Goal: Task Accomplishment & Management: Manage account settings

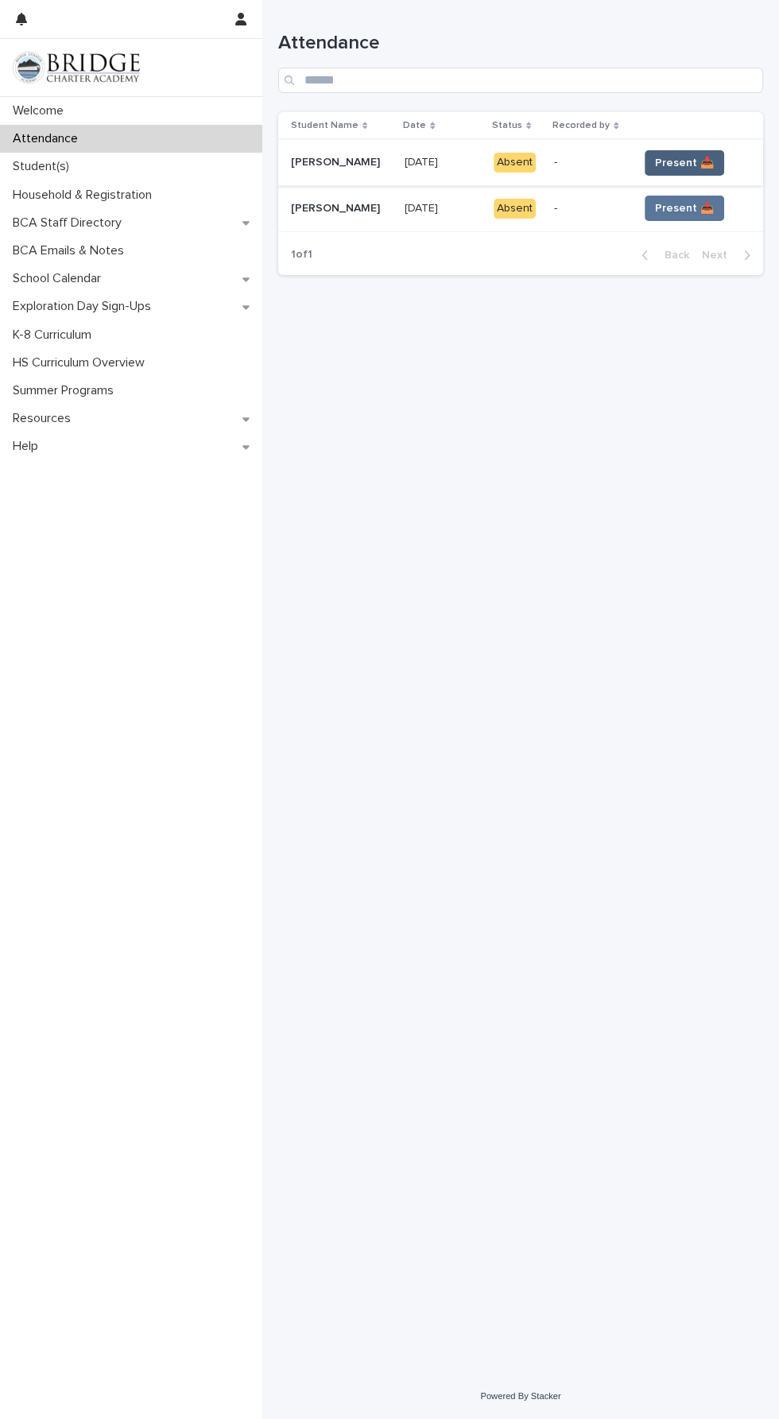
click at [675, 159] on span "Present 📥" at bounding box center [684, 163] width 59 height 16
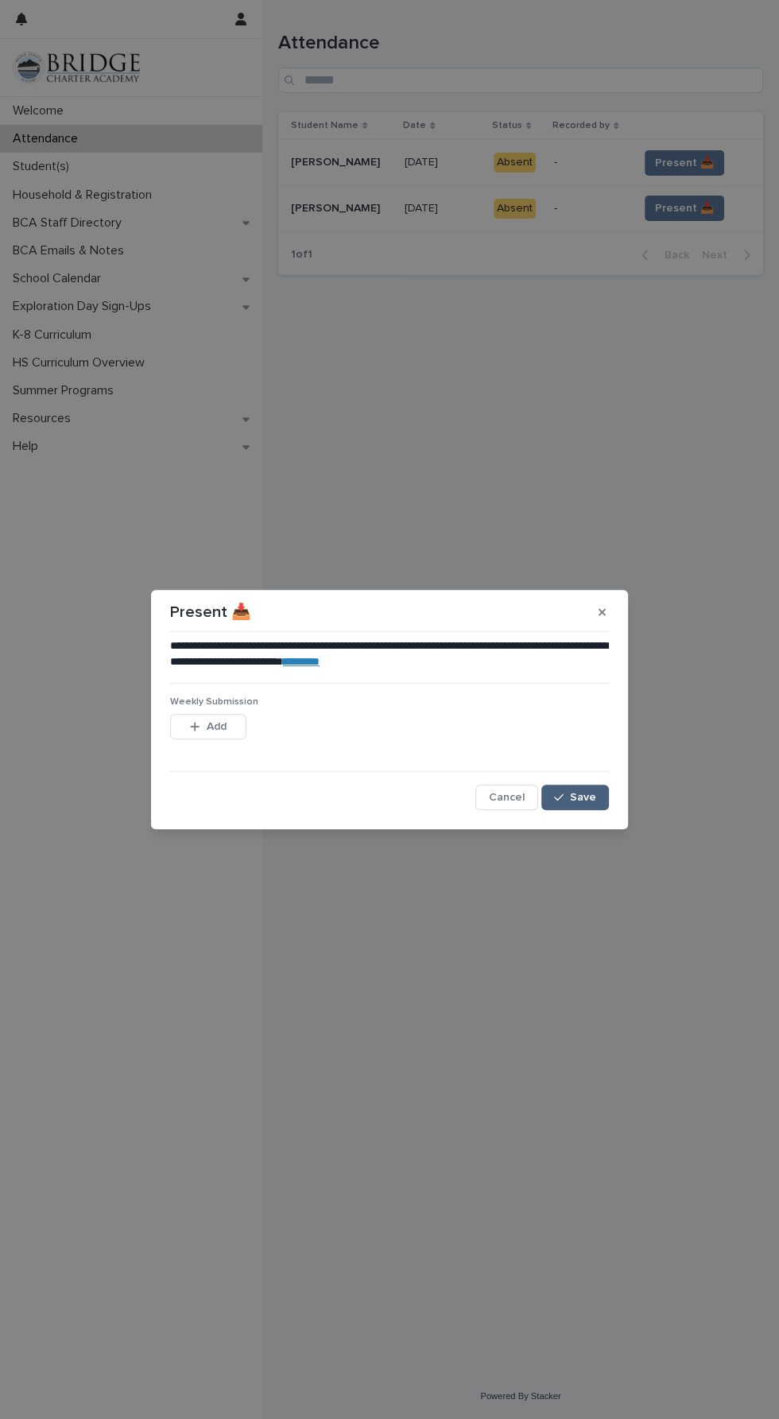
click at [600, 802] on button "Save" at bounding box center [576, 797] width 68 height 25
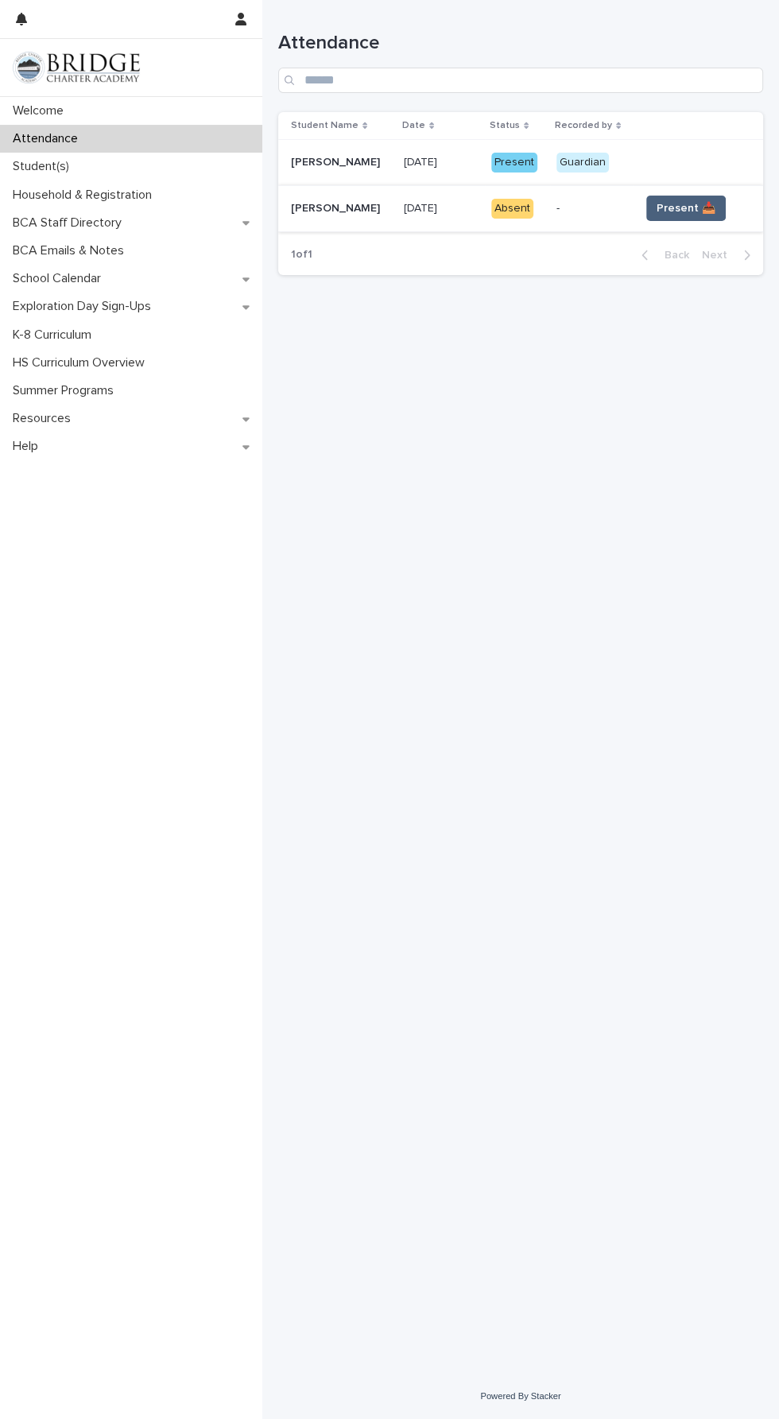
click at [674, 216] on span "Present 📥" at bounding box center [686, 208] width 59 height 16
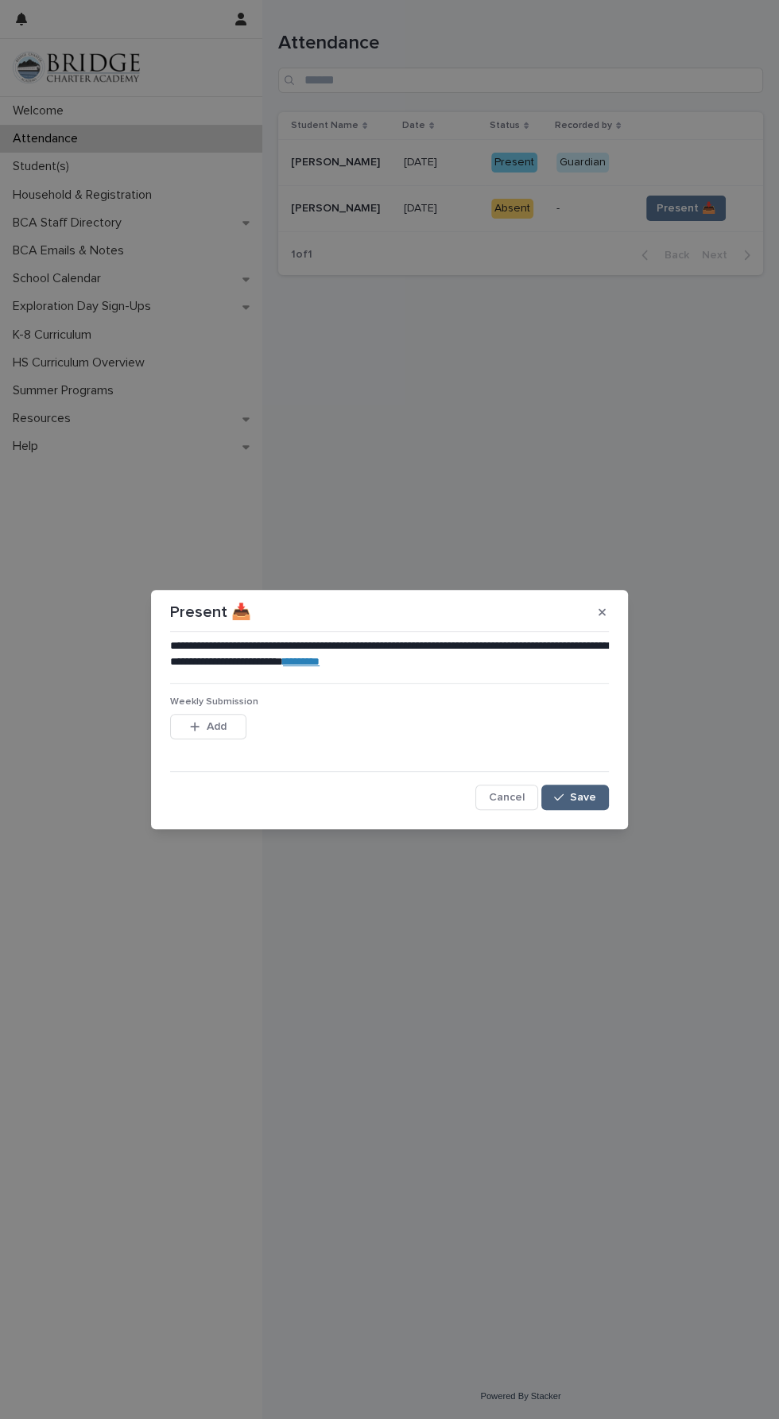
click at [582, 798] on span "Save" at bounding box center [583, 797] width 26 height 11
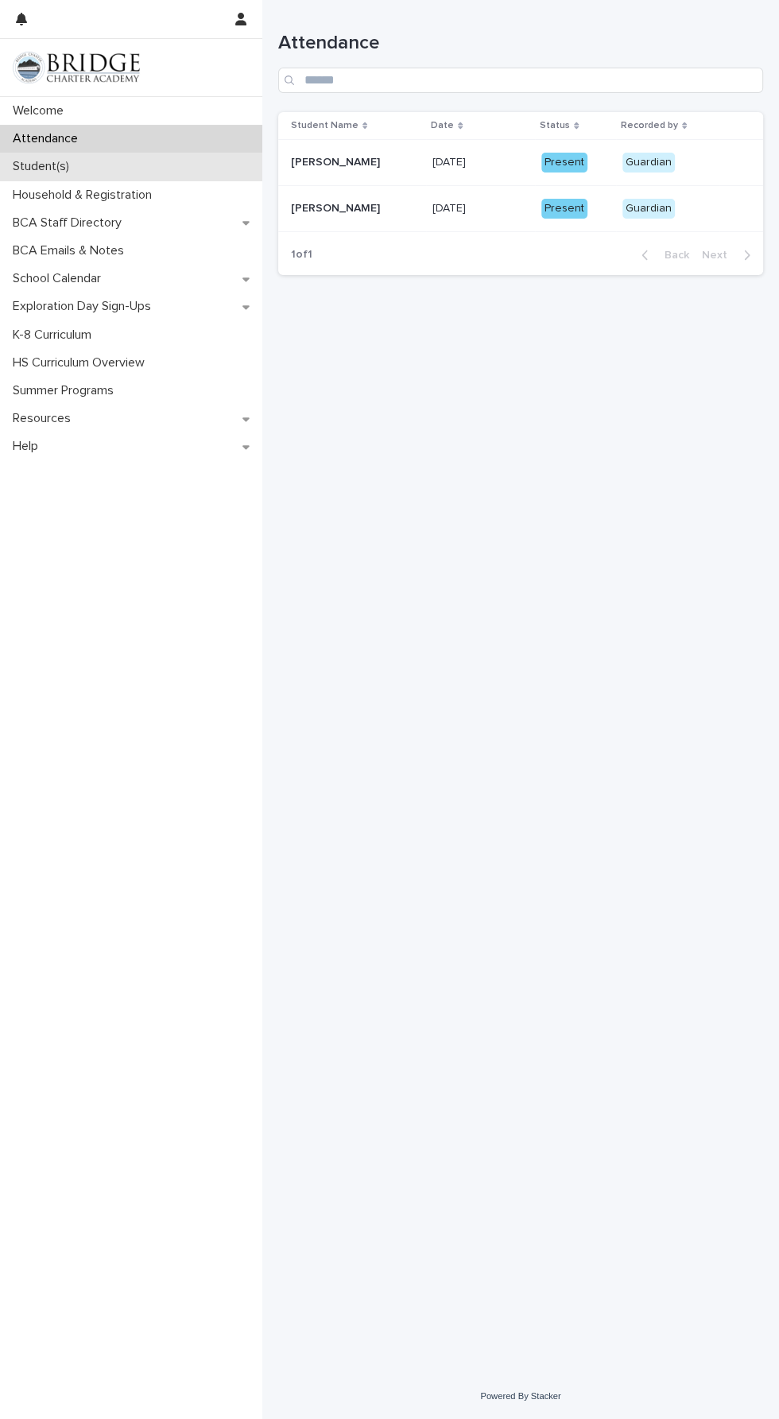
click at [115, 169] on div "Student(s)" at bounding box center [131, 167] width 262 height 28
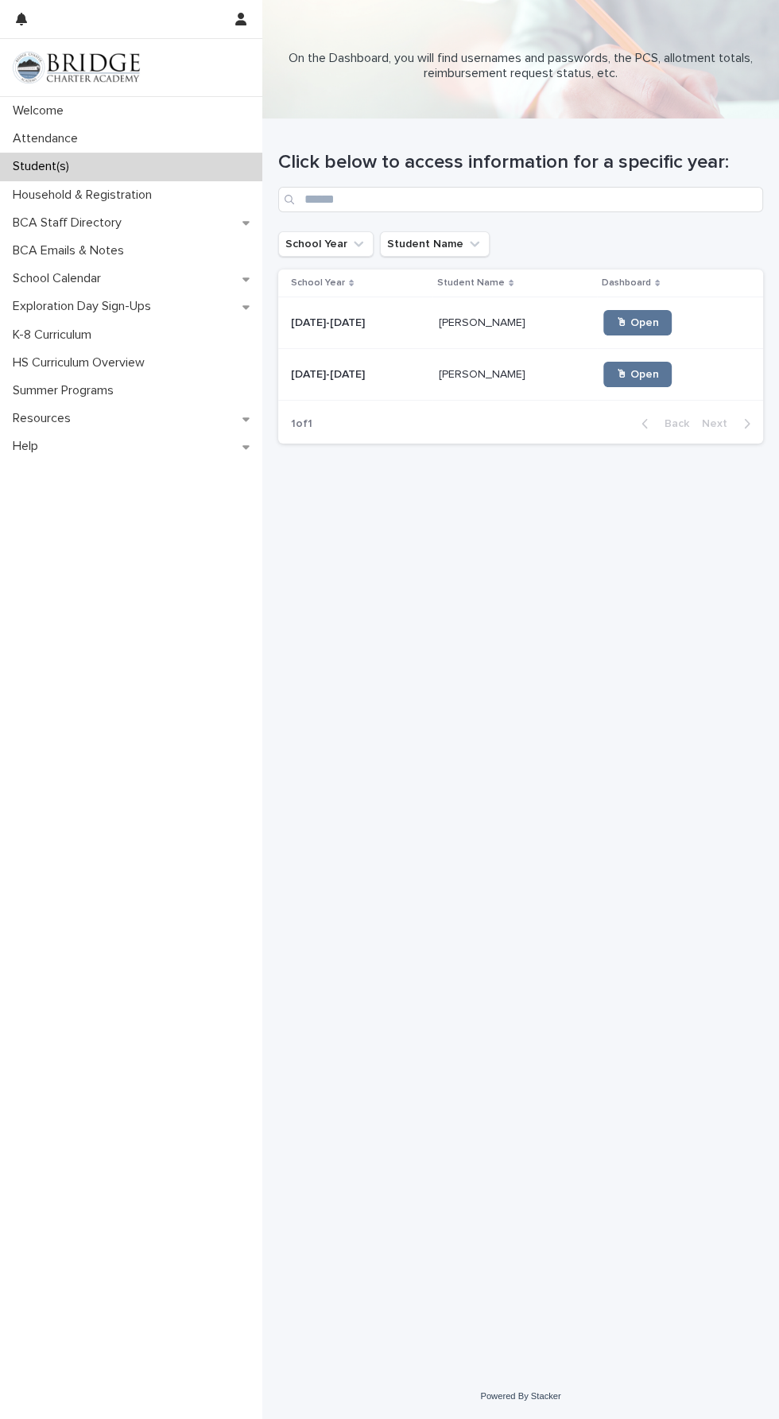
click at [453, 305] on td "[PERSON_NAME] [PERSON_NAME]" at bounding box center [515, 323] width 165 height 52
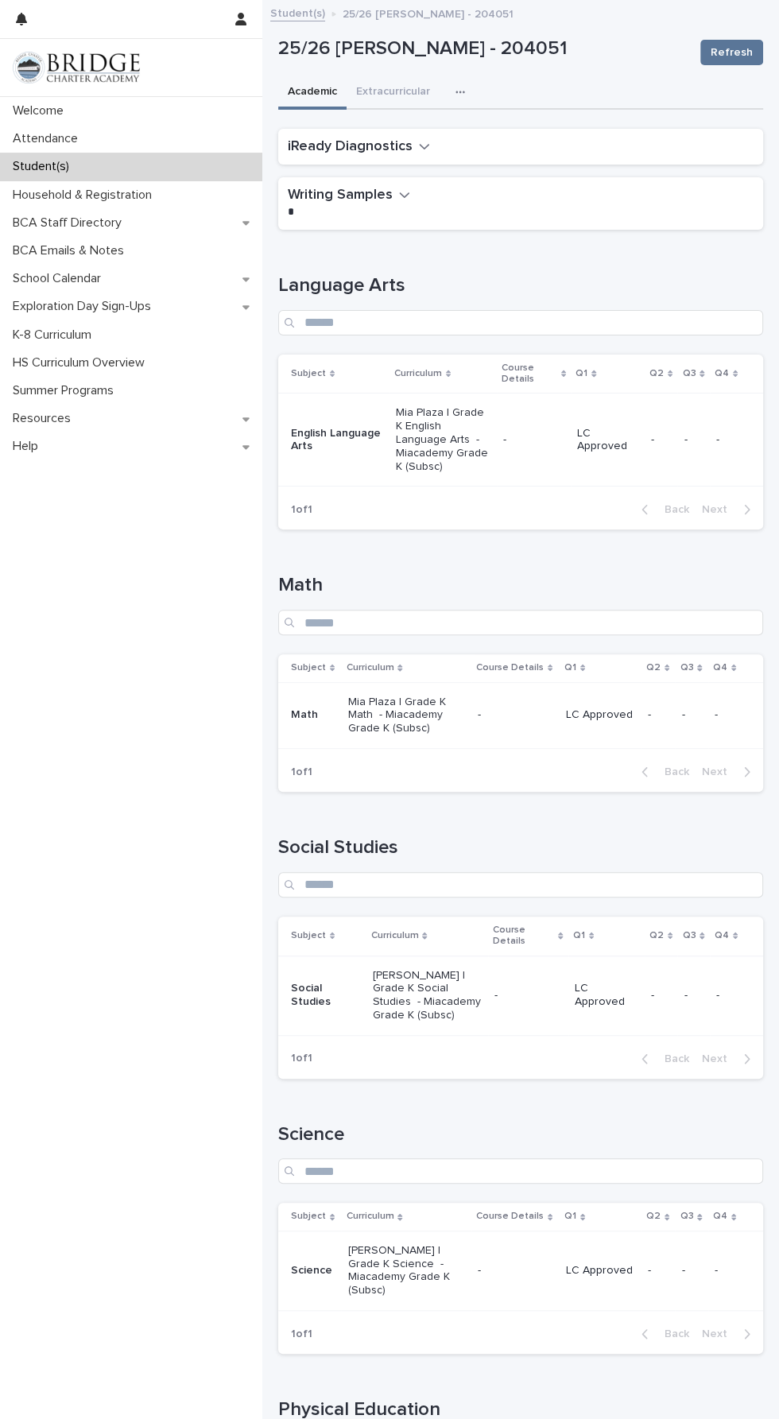
click at [461, 415] on p "Mia Plaza | Grade K English Language Arts - Miacademy Grade K (Subsc)" at bounding box center [443, 439] width 95 height 67
